Goal: Task Accomplishment & Management: Manage account settings

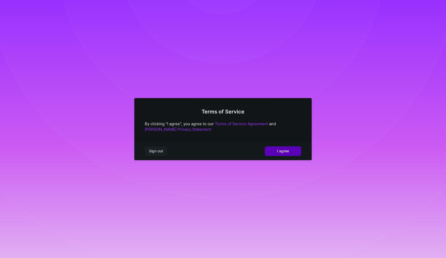
click at [233, 52] on div "Terms of Service By clicking "I agree", you agree to our Terms of Service Agree…" at bounding box center [223, 129] width 446 height 258
click at [283, 151] on span "I agree" at bounding box center [283, 150] width 12 height 5
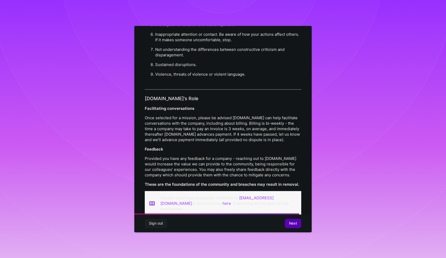
scroll to position [545, 0]
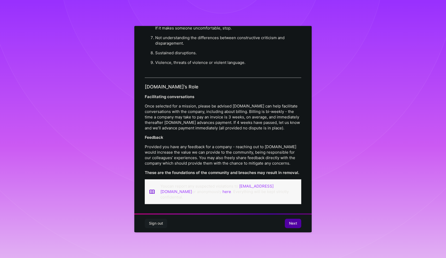
click at [289, 222] on span "Next" at bounding box center [293, 223] width 8 height 5
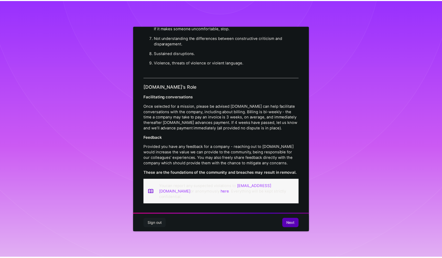
scroll to position [0, 0]
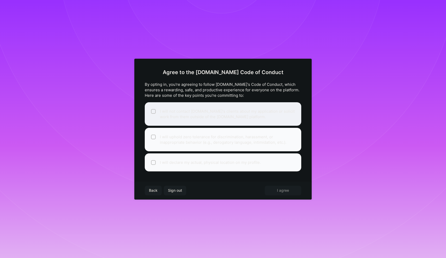
click at [151, 111] on li "I will not contact [DOMAIN_NAME]'s clients about my application or solicit work…" at bounding box center [223, 113] width 157 height 23
click at [172, 117] on li "I will not contact [DOMAIN_NAME]'s clients about my application or solicit work…" at bounding box center [223, 113] width 157 height 23
click at [172, 118] on li "I will not contact [DOMAIN_NAME]'s clients about my application or solicit work…" at bounding box center [223, 113] width 157 height 23
checkbox input "true"
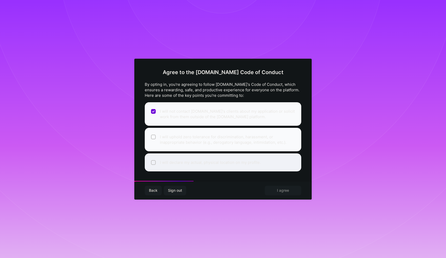
click at [178, 155] on li "I will declare my actual, physical location on my profile." at bounding box center [223, 162] width 157 height 18
checkbox input "true"
click at [180, 137] on li "I will uphold zero tolerance for discrimination, harassment, or inappropriate b…" at bounding box center [223, 139] width 157 height 23
checkbox input "true"
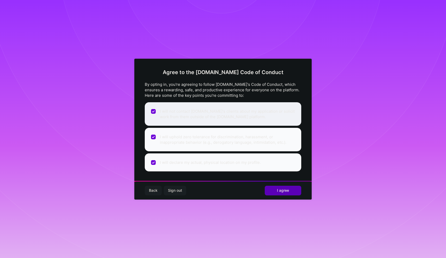
click at [183, 122] on li "I will not contact [DOMAIN_NAME]'s clients about my application or solicit work…" at bounding box center [223, 113] width 157 height 23
checkbox input "false"
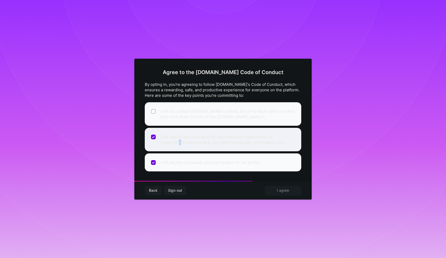
click at [180, 141] on li "I will uphold zero tolerance for discrimination, harassment, or inappropriate b…" at bounding box center [223, 139] width 157 height 23
checkbox input "false"
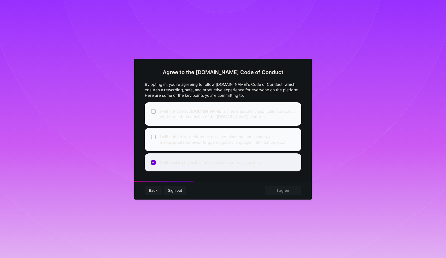
click at [176, 155] on li "I will declare my actual, physical location on my profile." at bounding box center [223, 162] width 157 height 18
checkbox input "false"
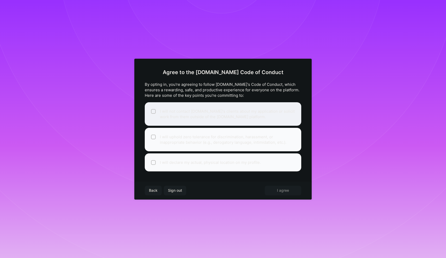
click at [198, 121] on li "I will not contact [DOMAIN_NAME]'s clients about my application or solicit work…" at bounding box center [223, 113] width 157 height 23
checkbox input "true"
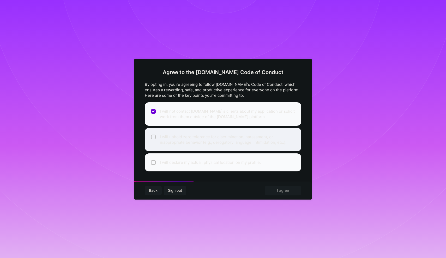
click at [190, 141] on li "I will uphold zero tolerance for discrimination, harassment, or inappropriate b…" at bounding box center [223, 139] width 157 height 23
checkbox input "true"
click at [193, 160] on li "I will declare my actual, physical location on my profile." at bounding box center [223, 162] width 157 height 18
checkbox input "true"
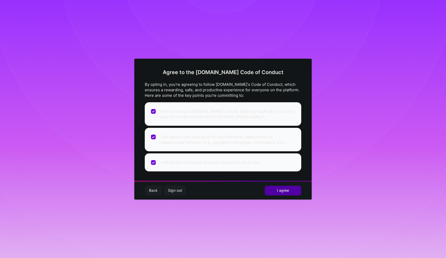
click at [275, 191] on button "I agree" at bounding box center [283, 190] width 37 height 9
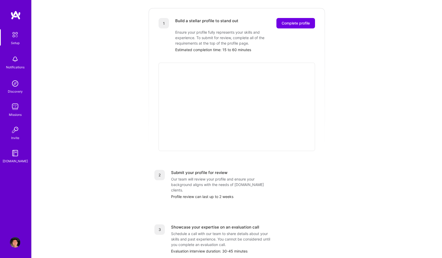
scroll to position [139, 0]
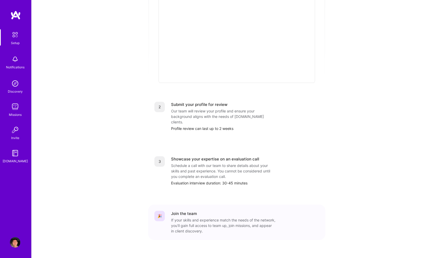
click at [8, 112] on link "Missions" at bounding box center [15, 109] width 32 height 16
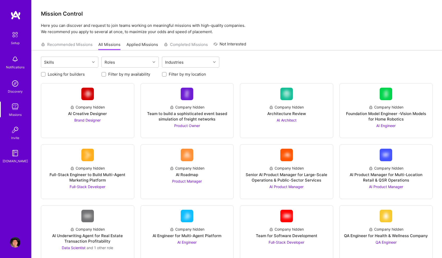
click at [14, 16] on img at bounding box center [15, 14] width 10 height 9
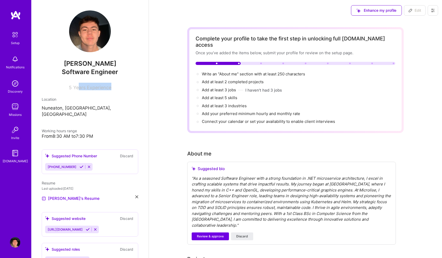
drag, startPoint x: 75, startPoint y: 89, endPoint x: 111, endPoint y: 89, distance: 35.5
click at [111, 89] on div "5 Years Experience" at bounding box center [90, 87] width 97 height 8
drag, startPoint x: 65, startPoint y: 88, endPoint x: 110, endPoint y: 88, distance: 44.4
click at [110, 88] on div "5 Years Experience" at bounding box center [90, 87] width 97 height 8
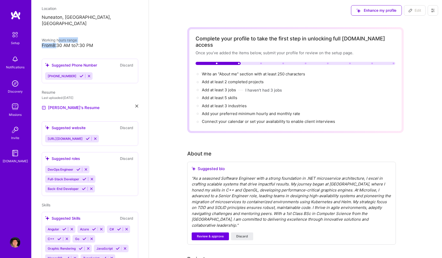
click at [58, 37] on div "Working hours range From 8:30 AM to 7:30 PM" at bounding box center [90, 42] width 97 height 11
click at [58, 43] on div "From 8:30 AM to 7:30 PM" at bounding box center [90, 45] width 97 height 5
